Goal: Book appointment/travel/reservation

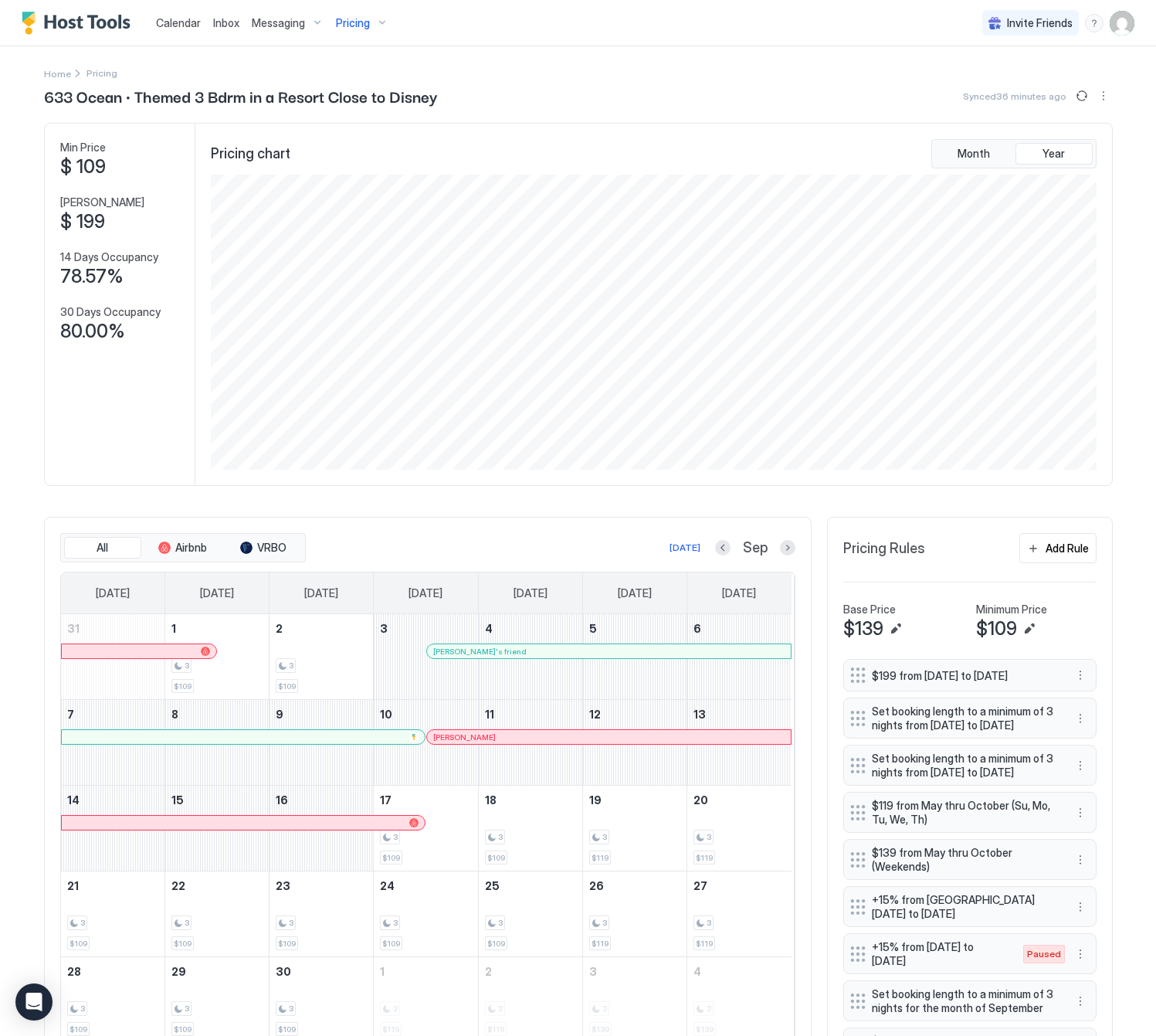
scroll to position [296, 887]
click at [782, 552] on button "Next month" at bounding box center [788, 548] width 15 height 15
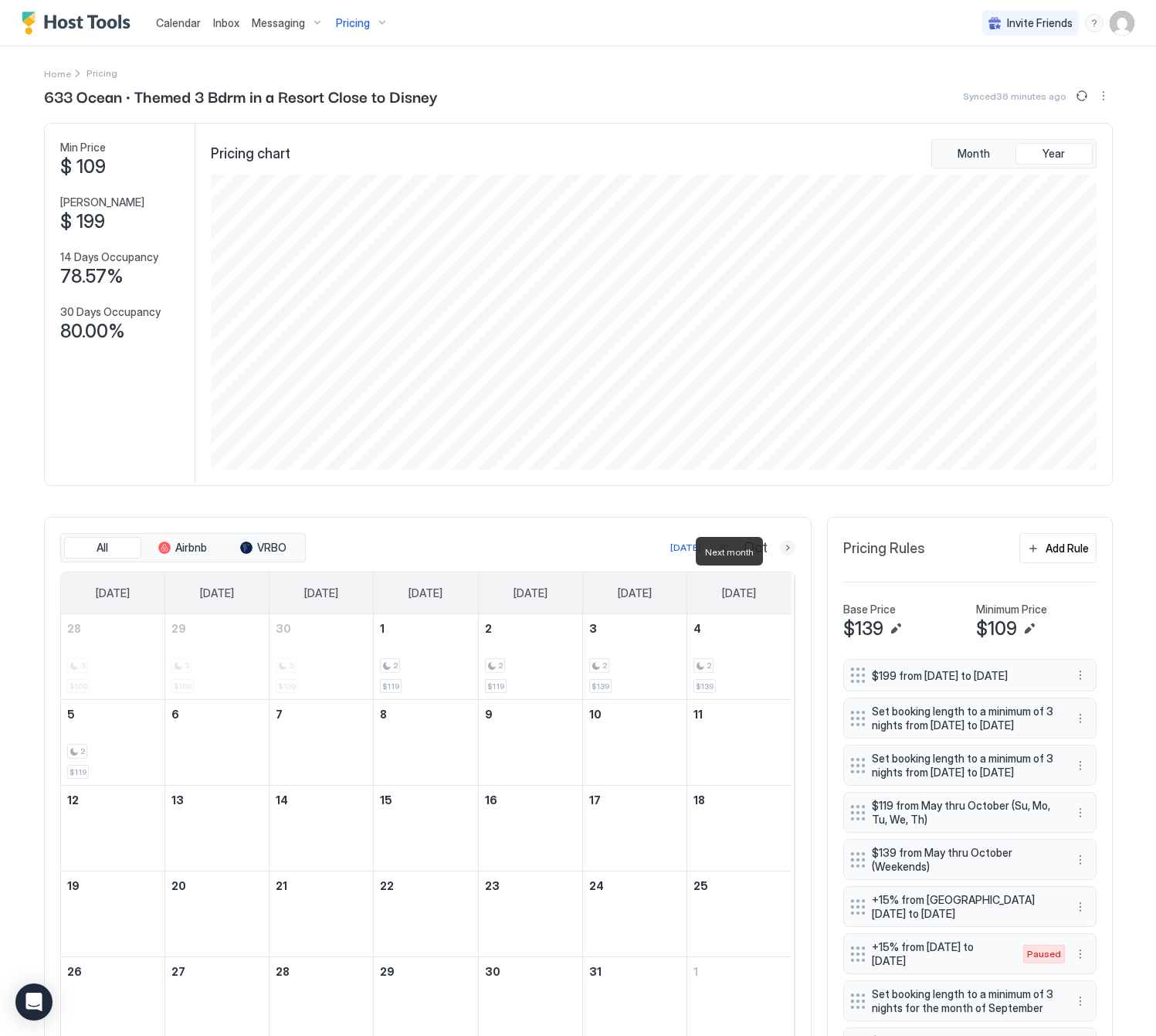
click at [782, 552] on button "Next month" at bounding box center [788, 548] width 15 height 15
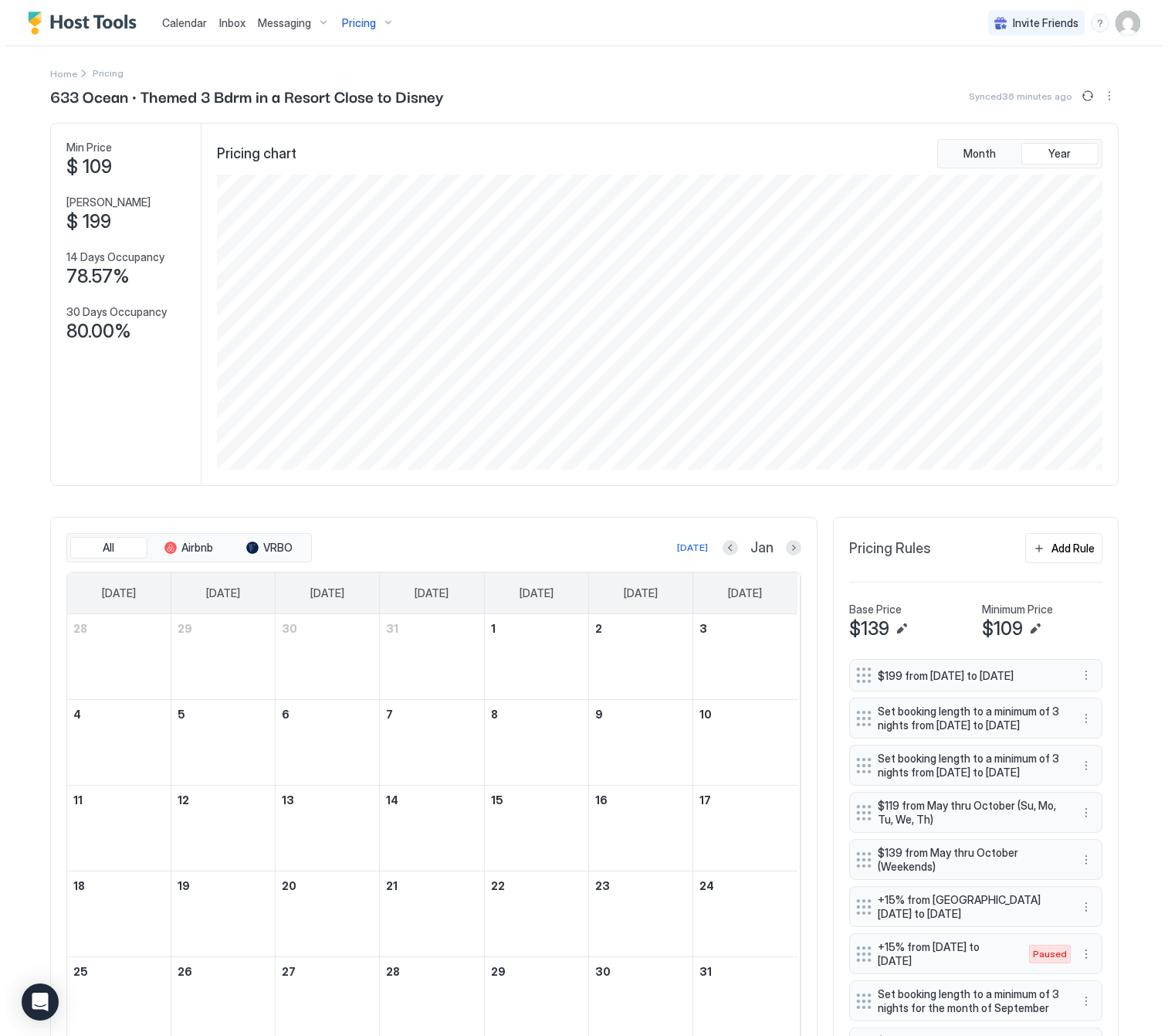
scroll to position [186, 0]
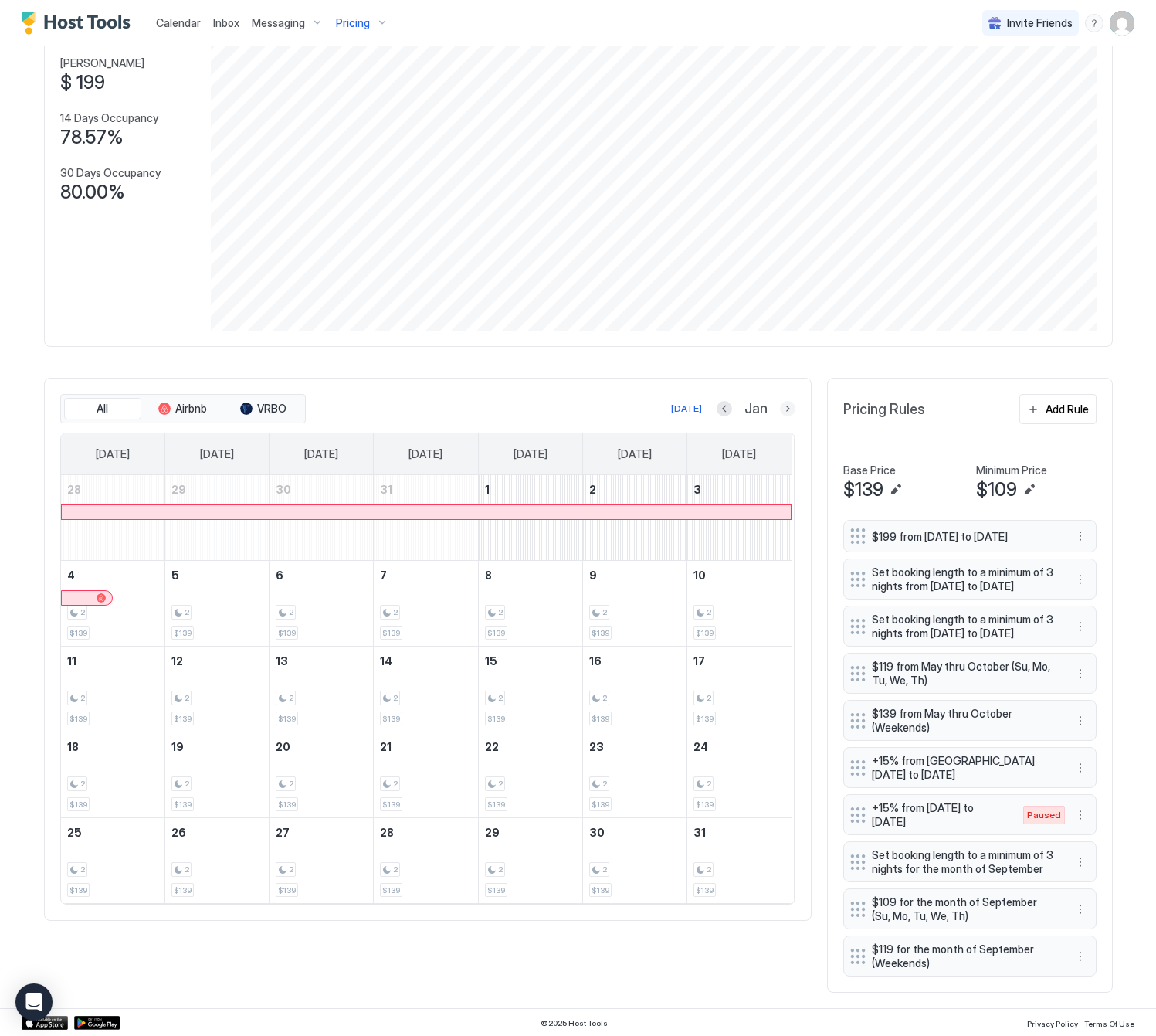
click at [780, 401] on button "Next month" at bounding box center [788, 409] width 15 height 15
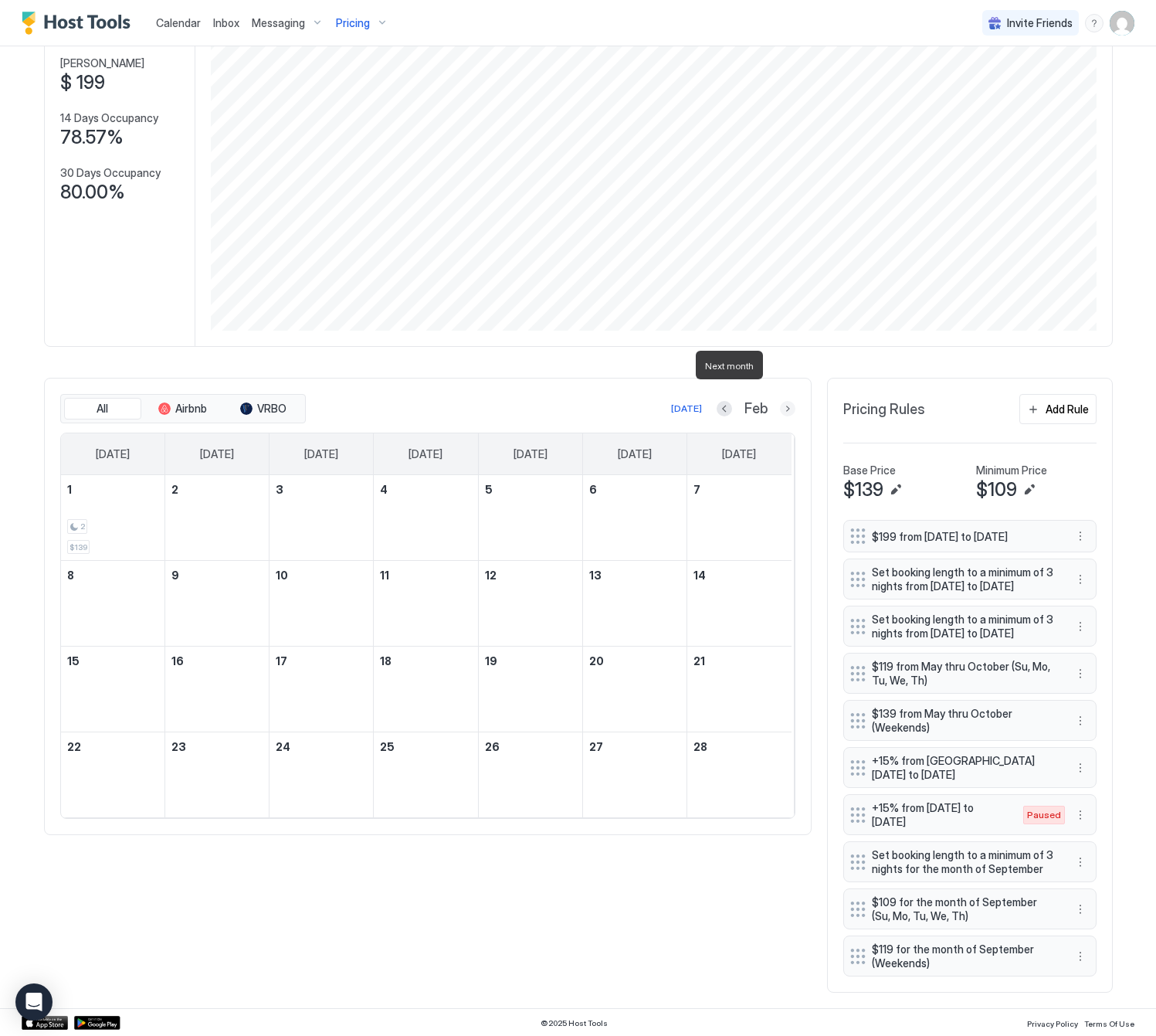
click at [780, 401] on button "Next month" at bounding box center [788, 409] width 15 height 15
click at [782, 401] on button "Next month" at bounding box center [788, 409] width 15 height 15
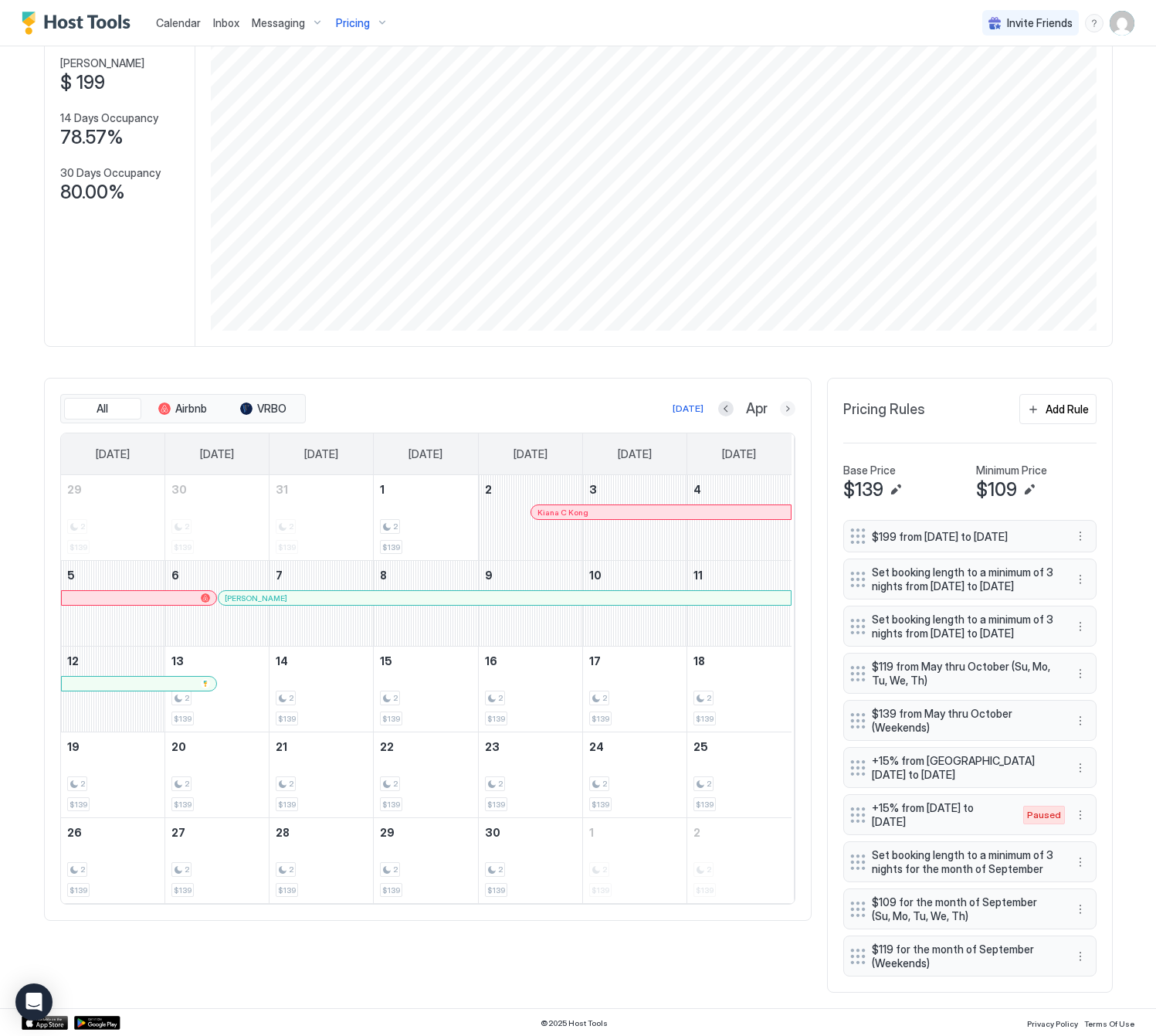
click at [780, 401] on button "Next month" at bounding box center [788, 409] width 15 height 15
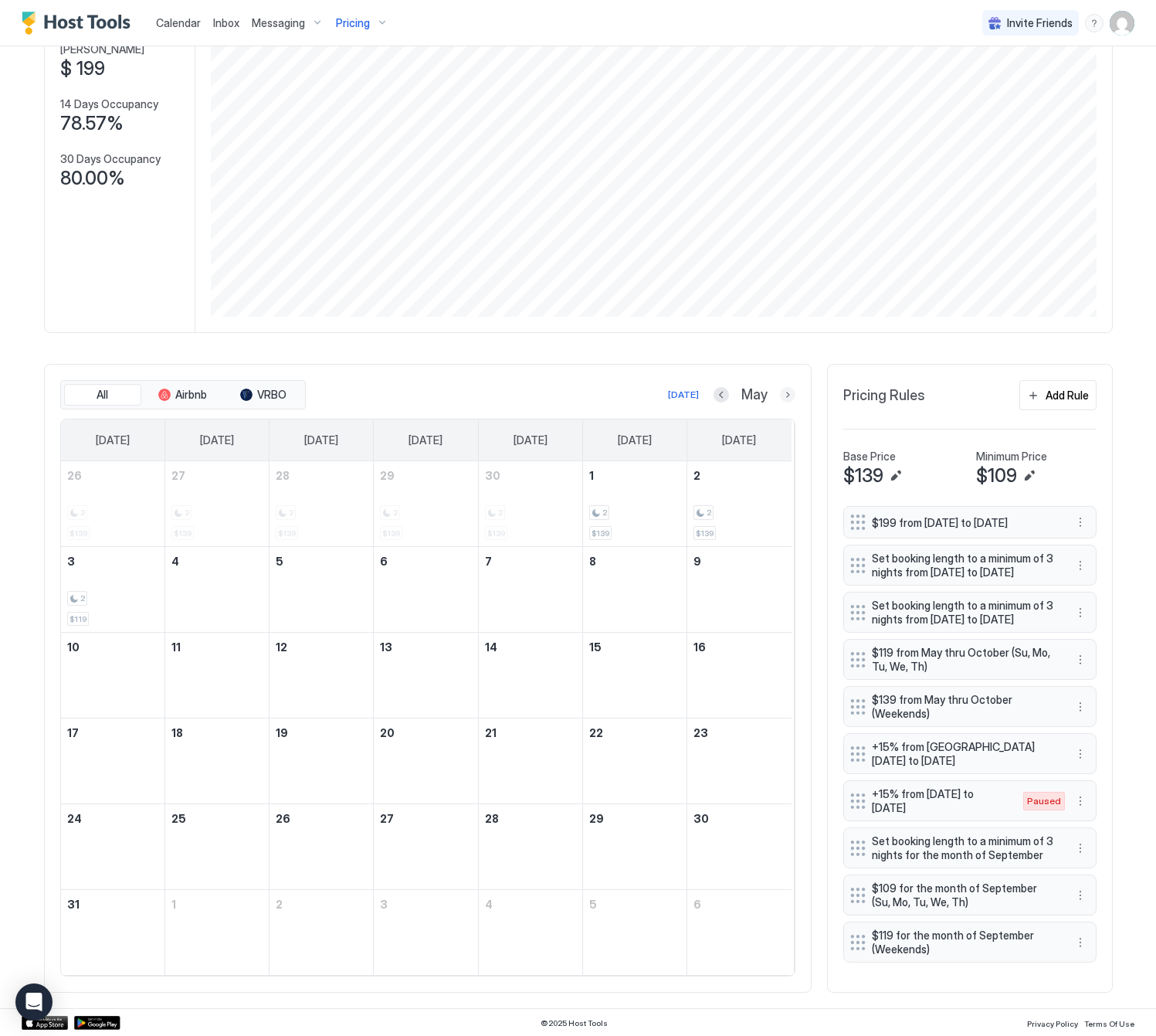
click at [780, 387] on button "Next month" at bounding box center [788, 394] width 15 height 15
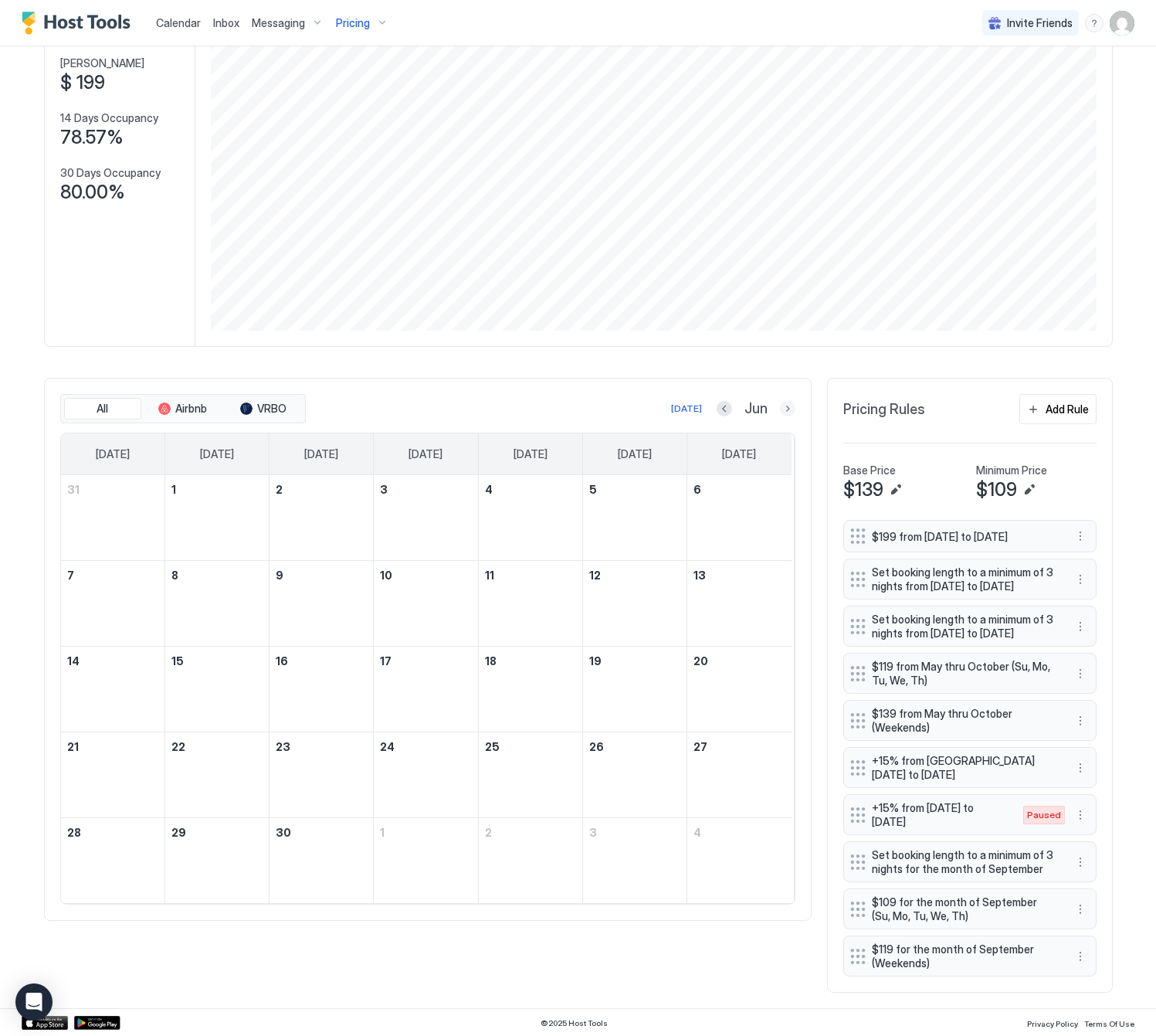
click at [780, 401] on button "Next month" at bounding box center [788, 409] width 15 height 15
click at [782, 401] on button "Next month" at bounding box center [788, 409] width 15 height 15
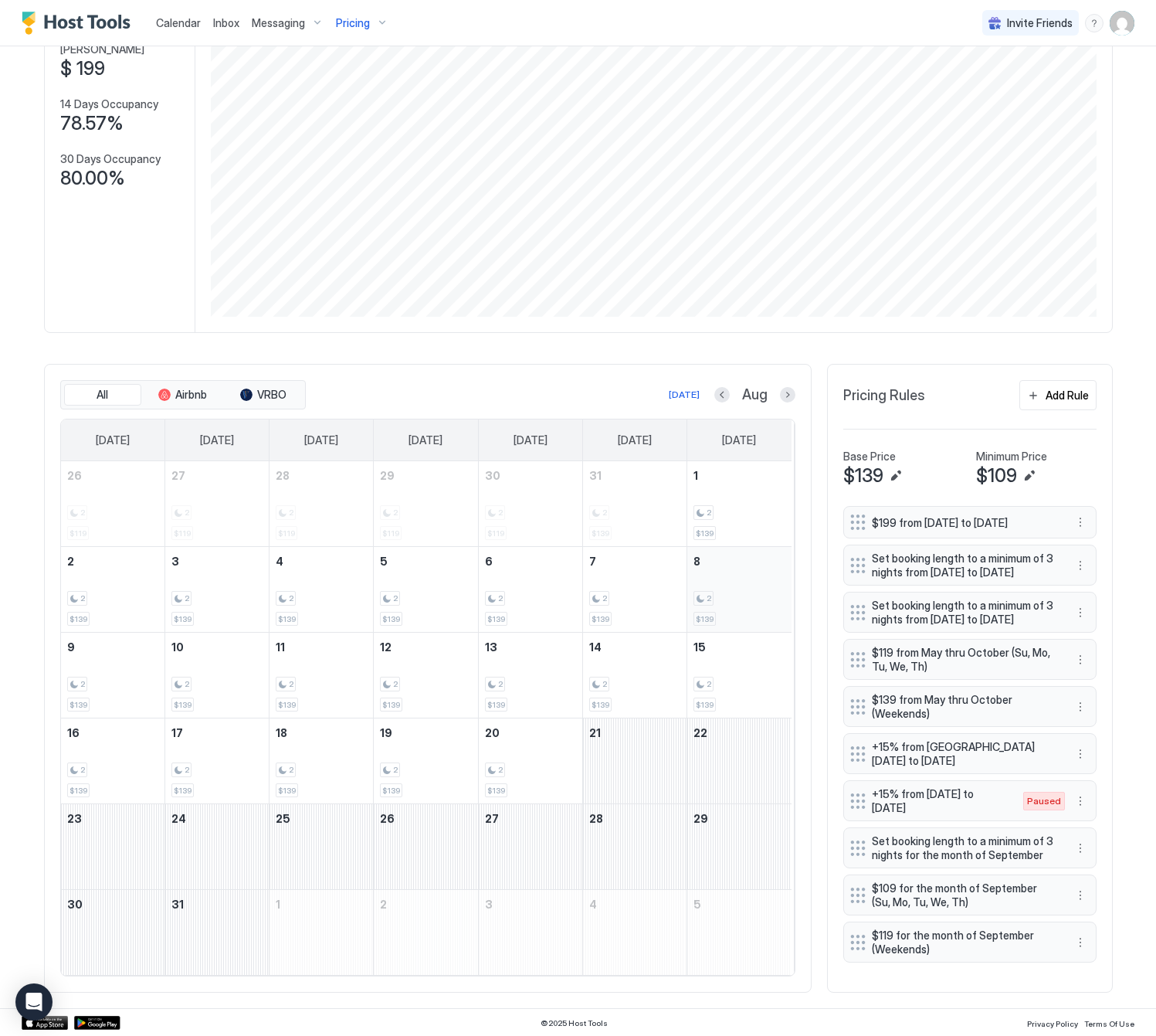
click at [712, 579] on div "2 $139" at bounding box center [739, 589] width 92 height 73
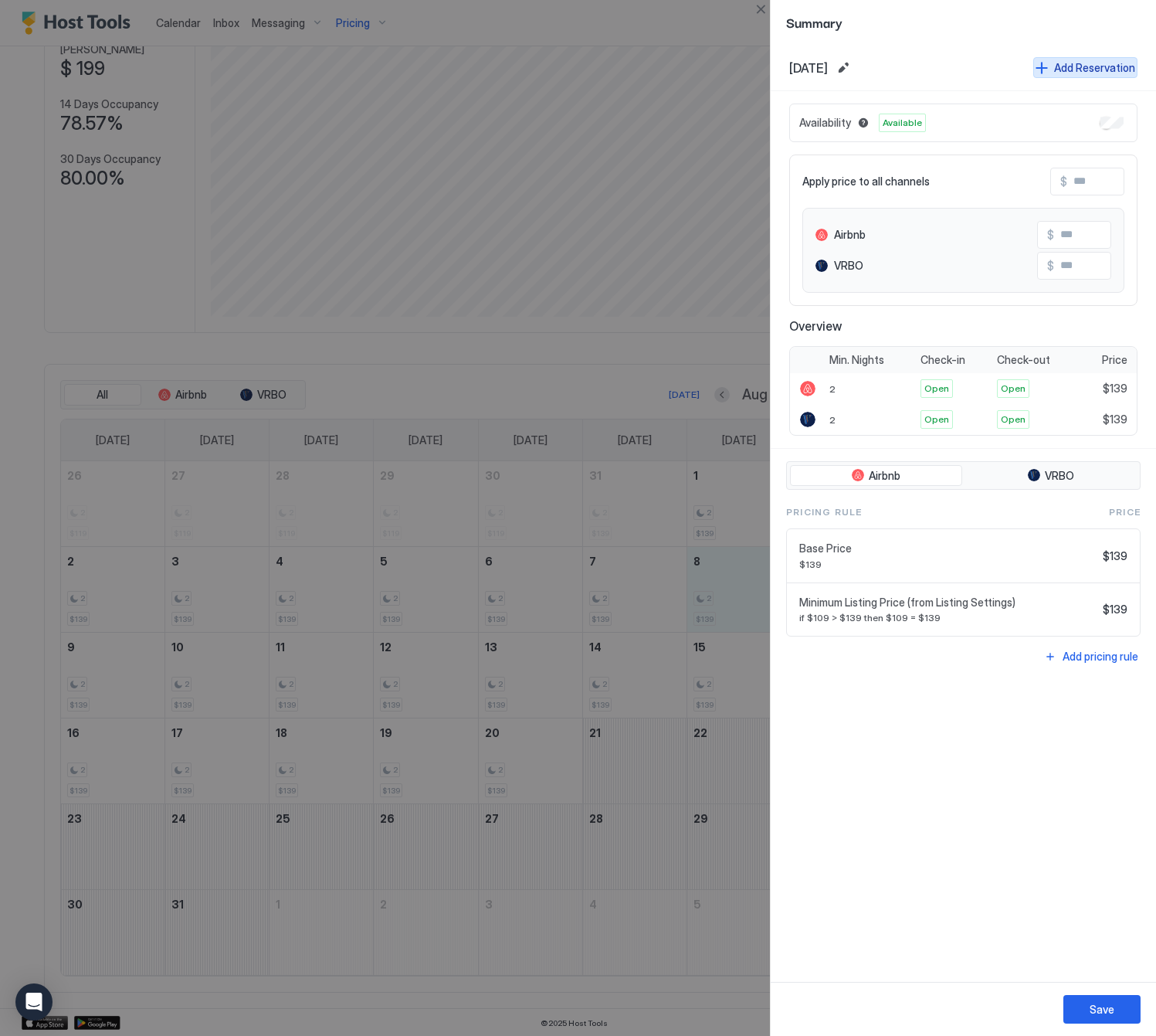
click at [1073, 68] on div "Add Reservation" at bounding box center [1094, 67] width 81 height 16
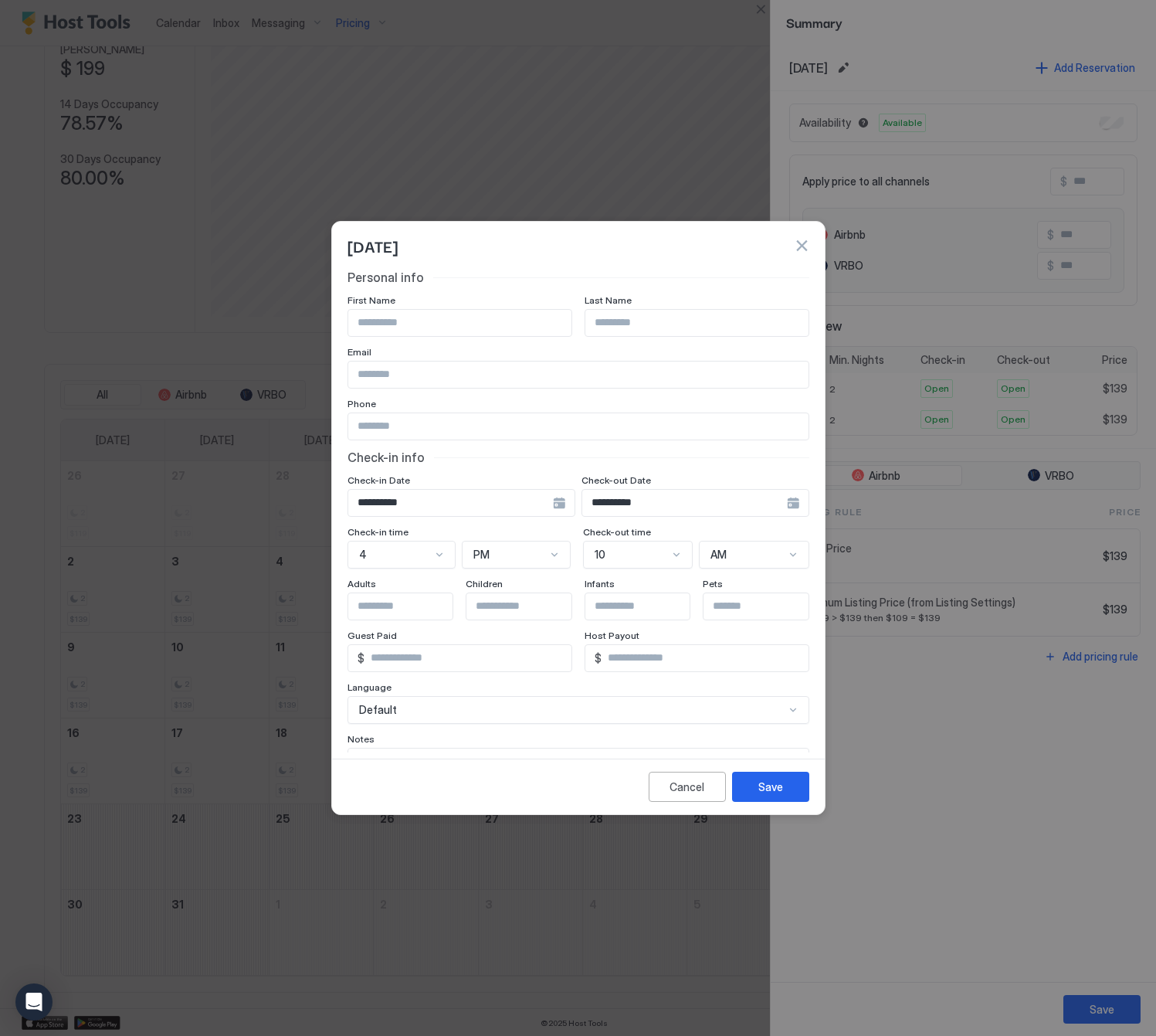
click at [491, 327] on input "Input Field" at bounding box center [460, 323] width 223 height 27
type input "**********"
click at [404, 508] on input "**********" at bounding box center [451, 503] width 204 height 27
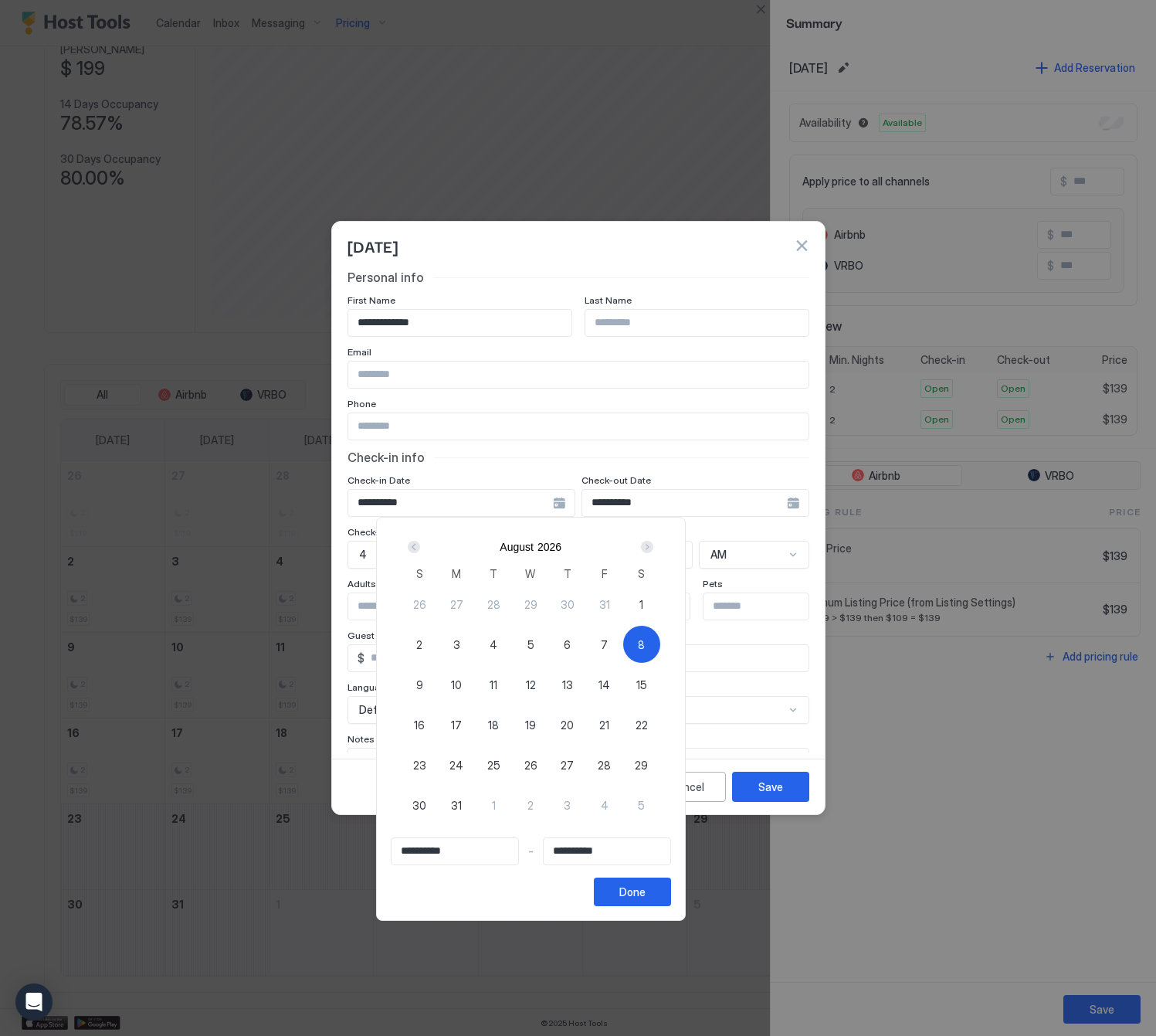
click at [660, 645] on div "8" at bounding box center [642, 643] width 37 height 37
click at [645, 638] on span "8" at bounding box center [642, 644] width 7 height 16
type input "**********"
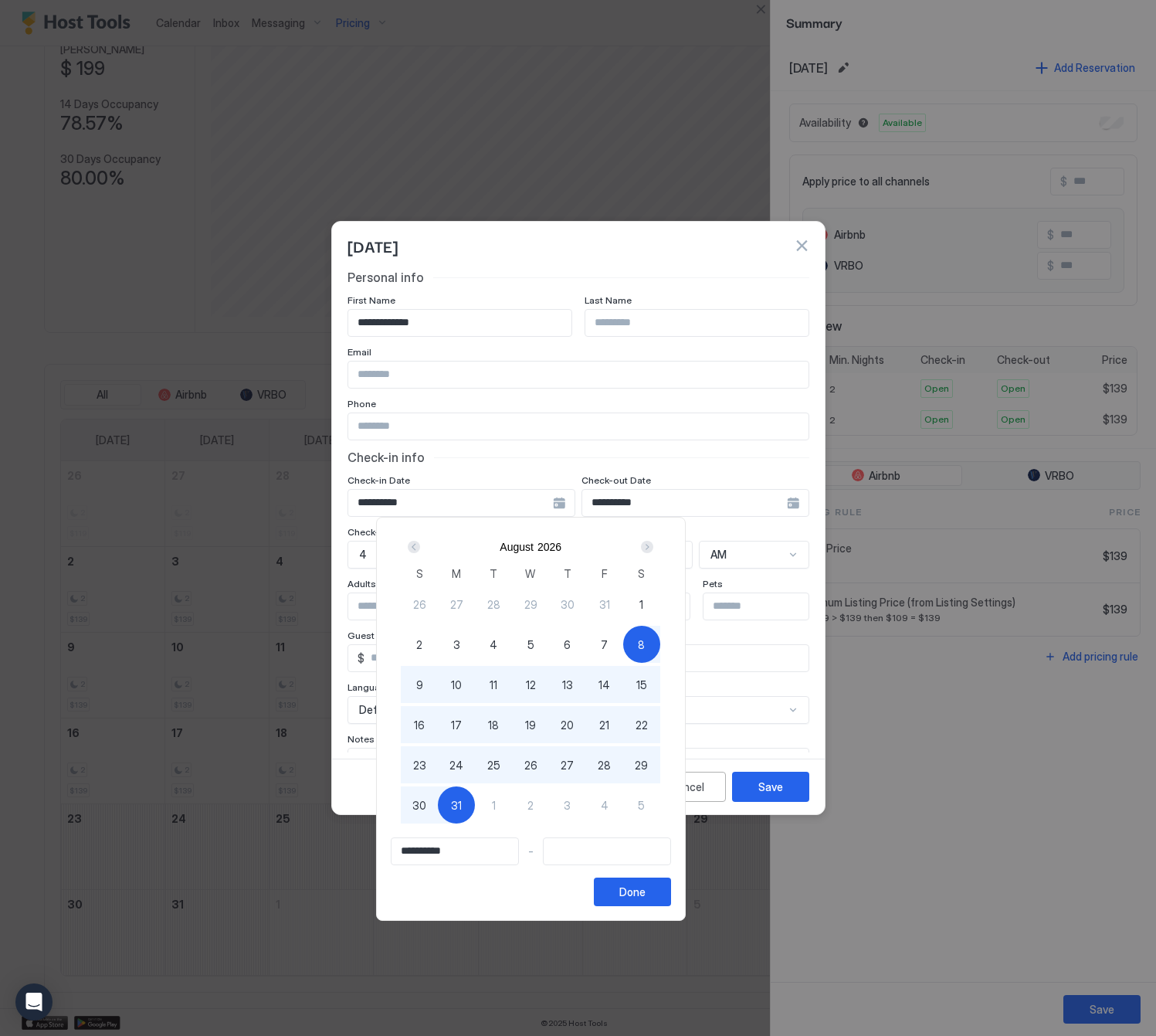
type input "**********"
click at [512, 805] on div "1" at bounding box center [493, 804] width 37 height 37
type input "**********"
click at [646, 895] on div "Done" at bounding box center [632, 892] width 27 height 16
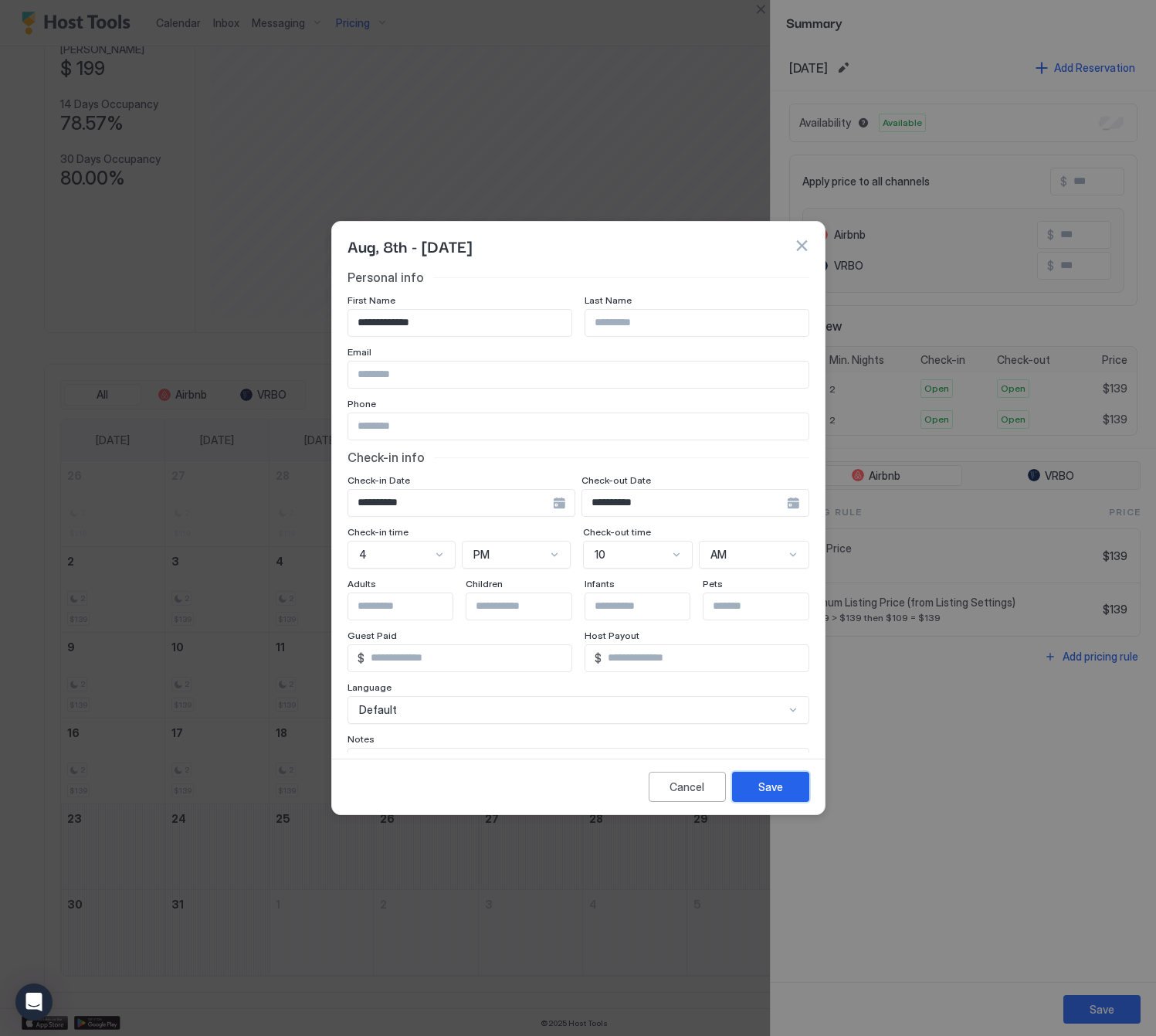
click at [791, 793] on button "Save" at bounding box center [770, 786] width 77 height 30
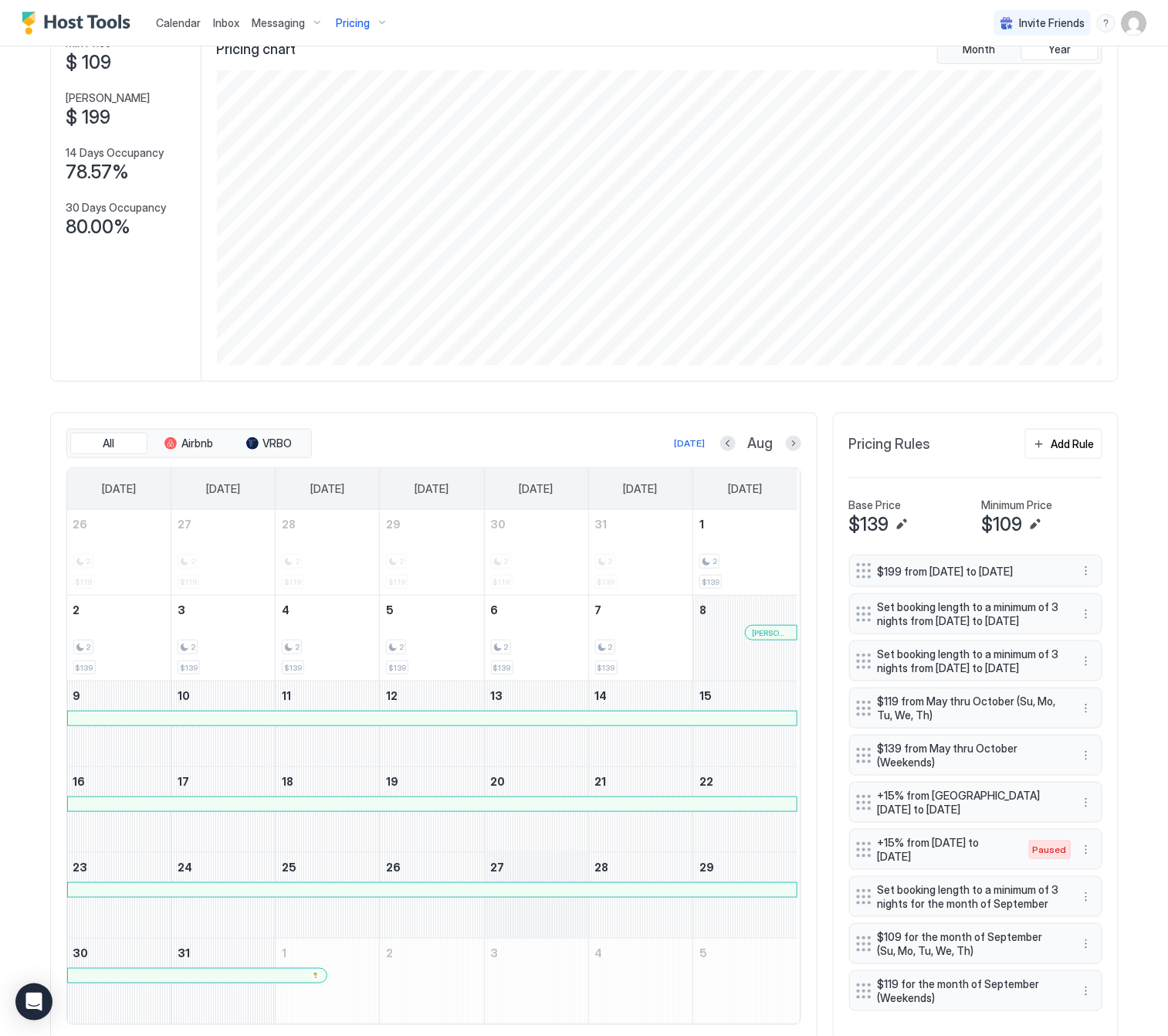
scroll to position [0, 0]
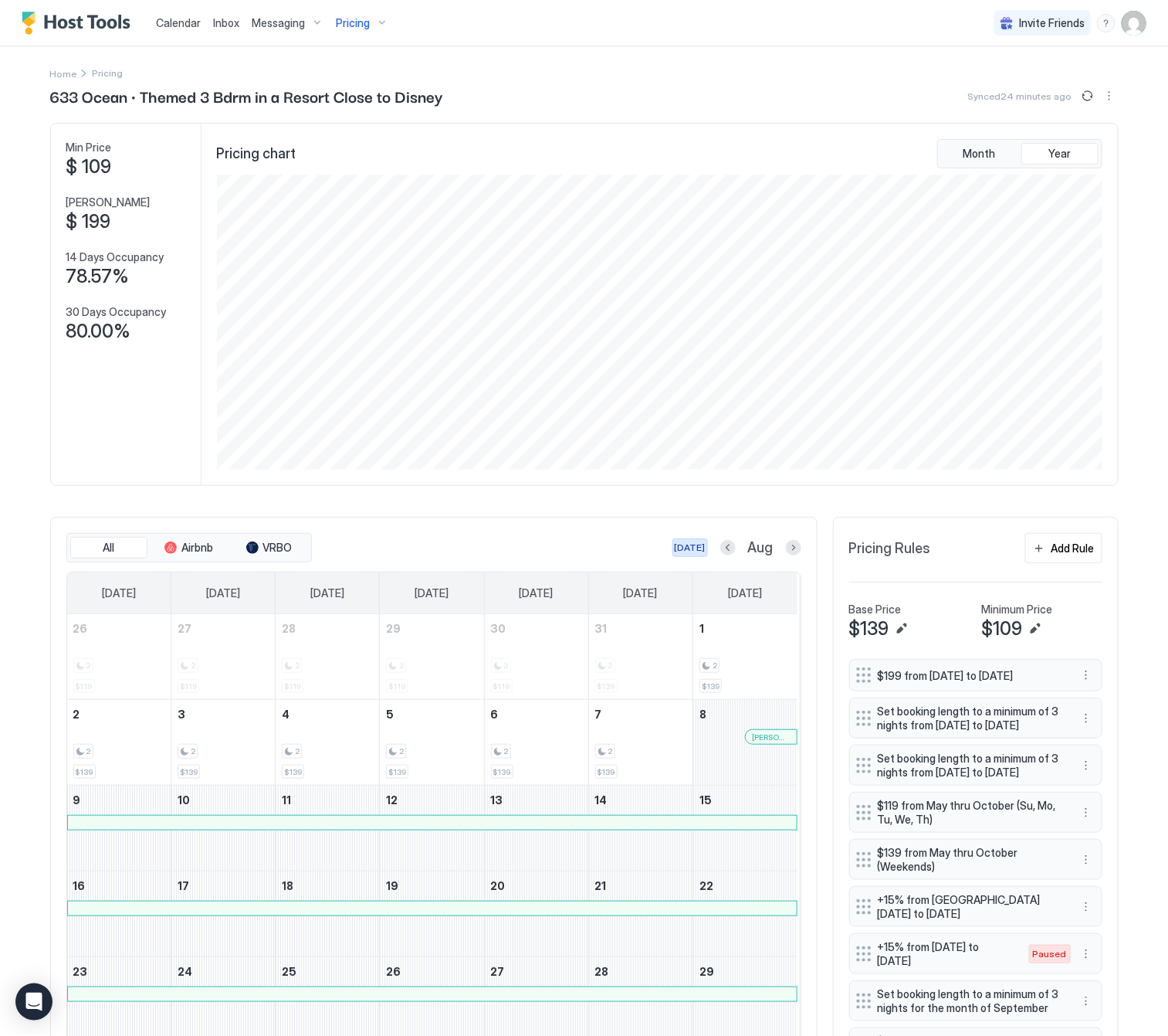
click at [684, 545] on div "[DATE]" at bounding box center [690, 547] width 31 height 14
